Goal: Check status: Check status

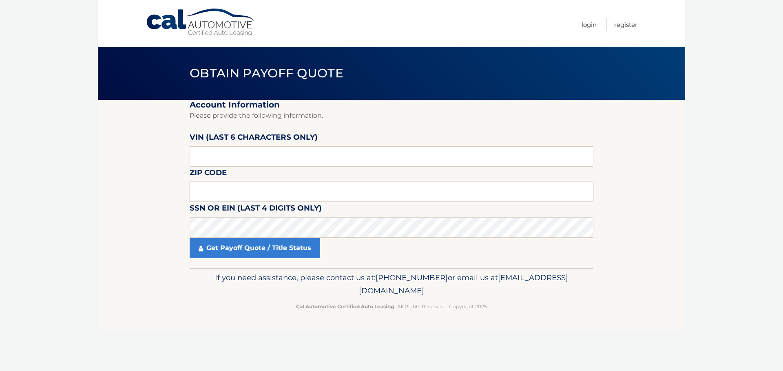
click at [267, 190] on input "text" at bounding box center [392, 192] width 404 height 20
click at [265, 161] on input "text" at bounding box center [392, 156] width 404 height 20
paste input "JF2SKA"
type input "JF2SKA"
click at [255, 158] on input "JF2SKA" at bounding box center [392, 156] width 404 height 20
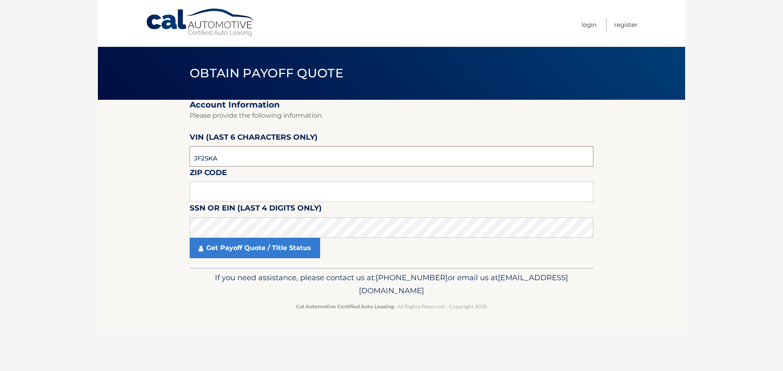
click at [255, 158] on input "JF2SKA" at bounding box center [392, 156] width 404 height 20
click at [212, 152] on input "text" at bounding box center [392, 156] width 404 height 20
type input "506823"
drag, startPoint x: 207, startPoint y: 192, endPoint x: 207, endPoint y: 185, distance: 7.0
click at [207, 192] on input "text" at bounding box center [392, 192] width 404 height 20
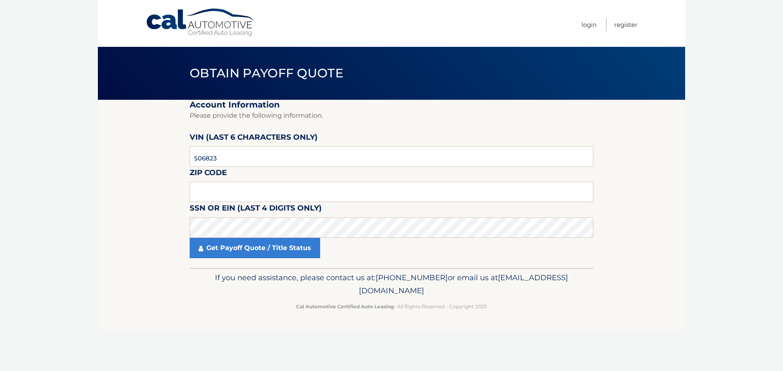
click at [693, 169] on body "Cal Automotive Menu Login Register Obtain Payoff Quote" at bounding box center [391, 185] width 783 height 371
click at [271, 188] on input "text" at bounding box center [392, 192] width 404 height 20
drag, startPoint x: 121, startPoint y: 218, endPoint x: 135, endPoint y: 220, distance: 13.6
click at [129, 219] on section "Account Information Please provide the following information. VIN (last 6 chara…" at bounding box center [391, 184] width 587 height 168
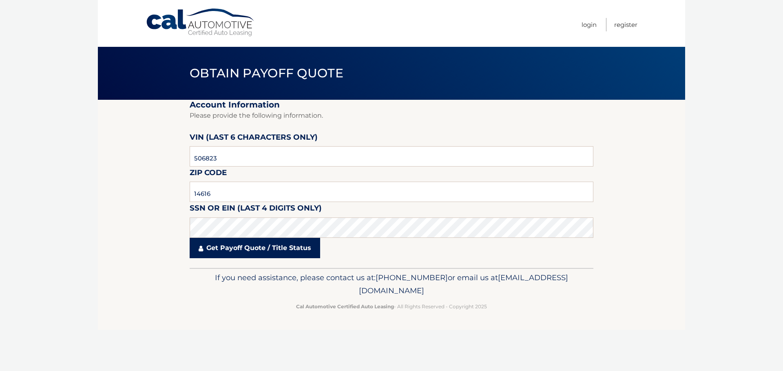
click at [239, 256] on link "Get Payoff Quote / Title Status" at bounding box center [255, 248] width 130 height 20
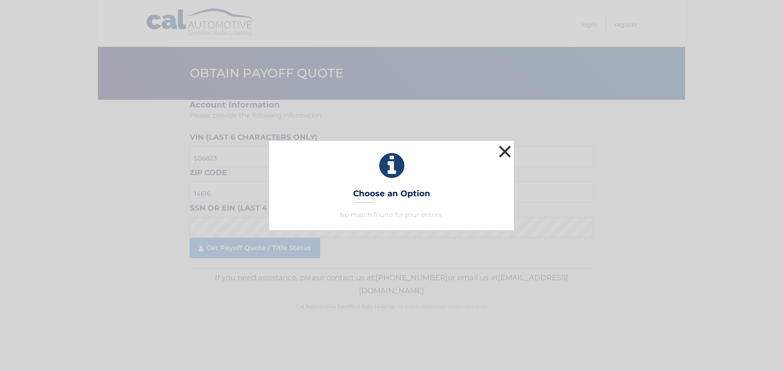
click at [504, 153] on button "×" at bounding box center [504, 151] width 16 height 16
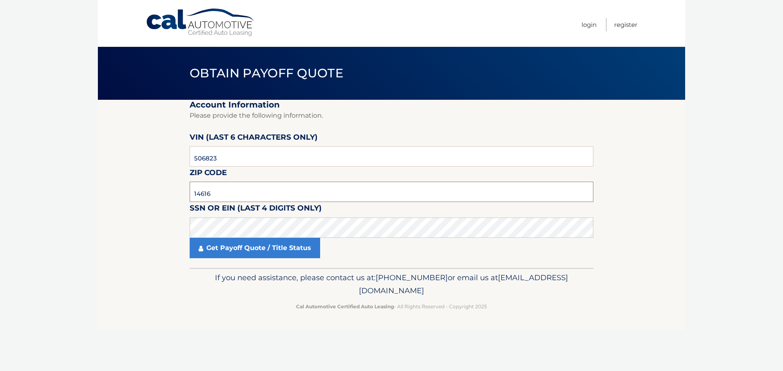
click at [214, 194] on input "14616" at bounding box center [392, 192] width 404 height 20
click at [215, 194] on input "14616" at bounding box center [392, 192] width 404 height 20
drag, startPoint x: 631, startPoint y: 191, endPoint x: 636, endPoint y: 192, distance: 5.4
click at [632, 191] on section "Account Information Please provide the following information. VIN (last 6 chara…" at bounding box center [391, 184] width 587 height 168
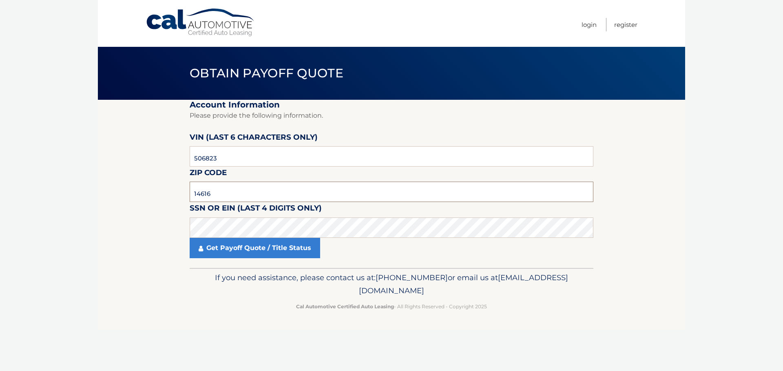
click at [216, 195] on input "14616" at bounding box center [392, 192] width 404 height 20
type input "14515"
click button "For Originating Dealer" at bounding box center [0, 0] width 0 height 0
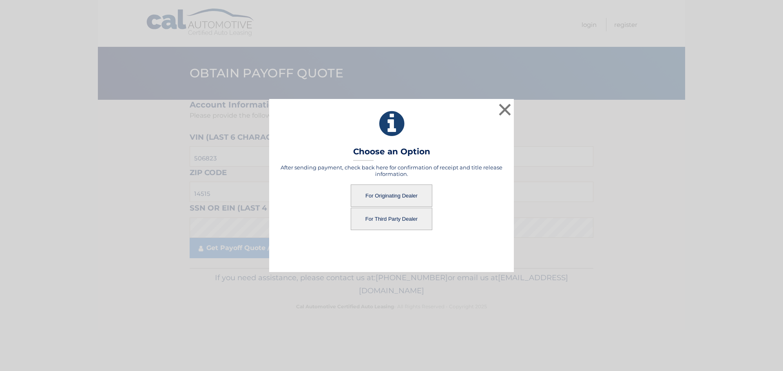
click at [413, 195] on button "For Originating Dealer" at bounding box center [392, 196] width 82 height 22
